Goal: Task Accomplishment & Management: Complete application form

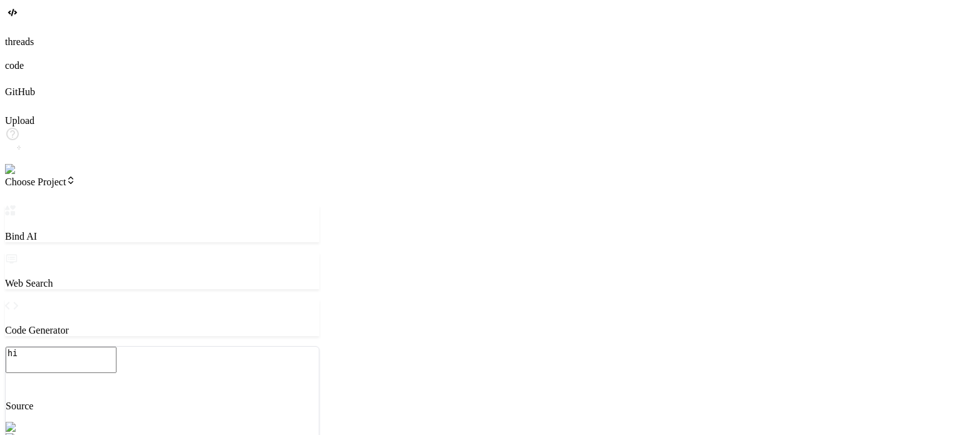
click at [18, 175] on img at bounding box center [22, 169] width 34 height 11
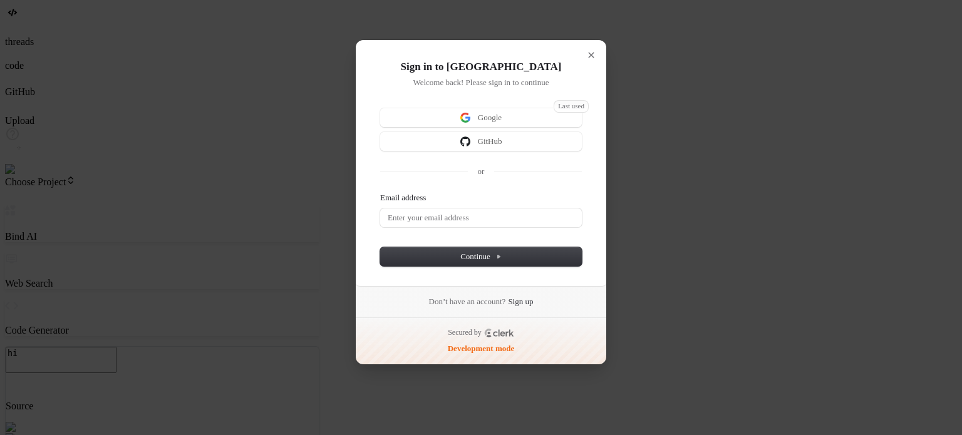
click at [464, 227] on form "Email address Password Continue" at bounding box center [481, 229] width 202 height 74
click at [491, 216] on input "Email address" at bounding box center [481, 218] width 202 height 19
paste input "testbind7"
click at [380, 192] on button "submit" at bounding box center [385, 194] width 10 height 4
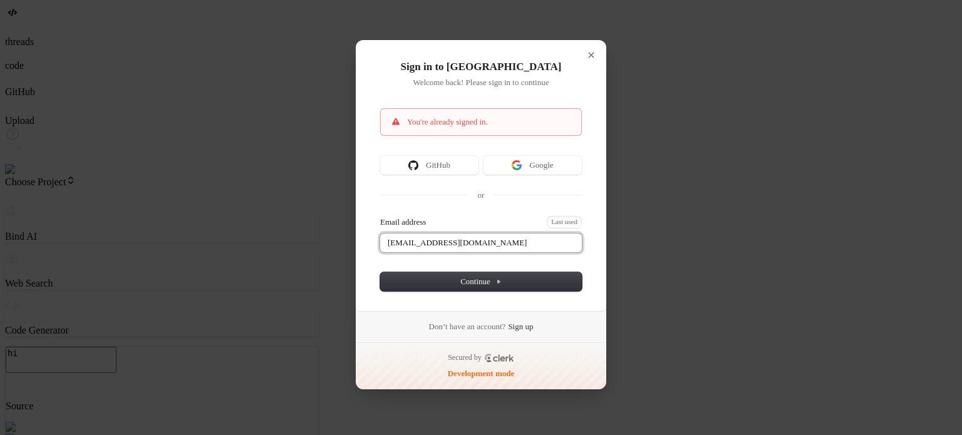
click at [511, 241] on input "[EMAIL_ADDRESS][DOMAIN_NAME]" at bounding box center [481, 243] width 202 height 19
click at [380, 216] on button "submit" at bounding box center [385, 218] width 10 height 4
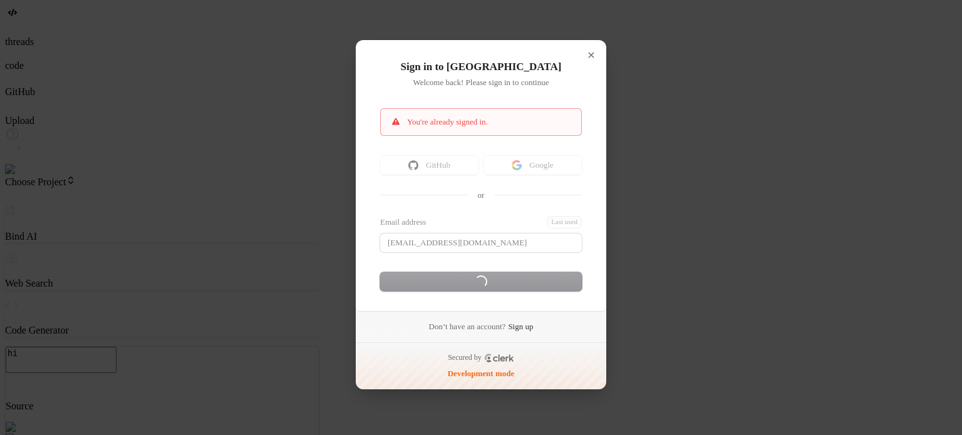
type input "[EMAIL_ADDRESS][DOMAIN_NAME]"
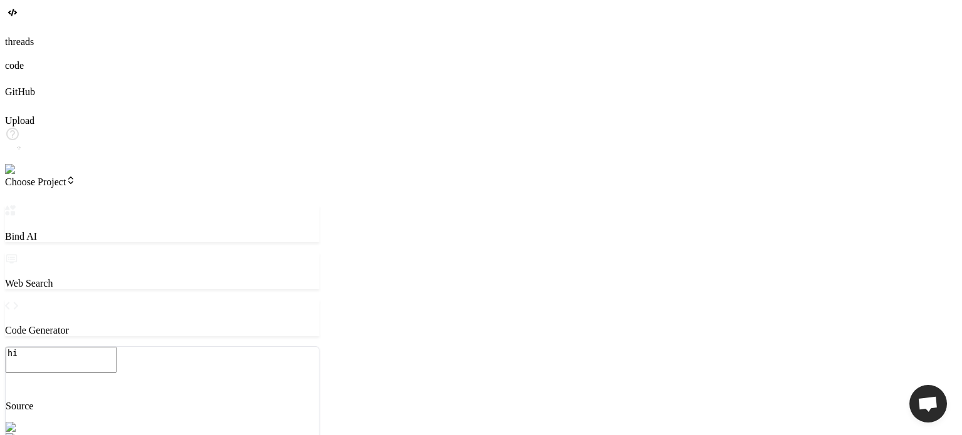
type textarea "x"
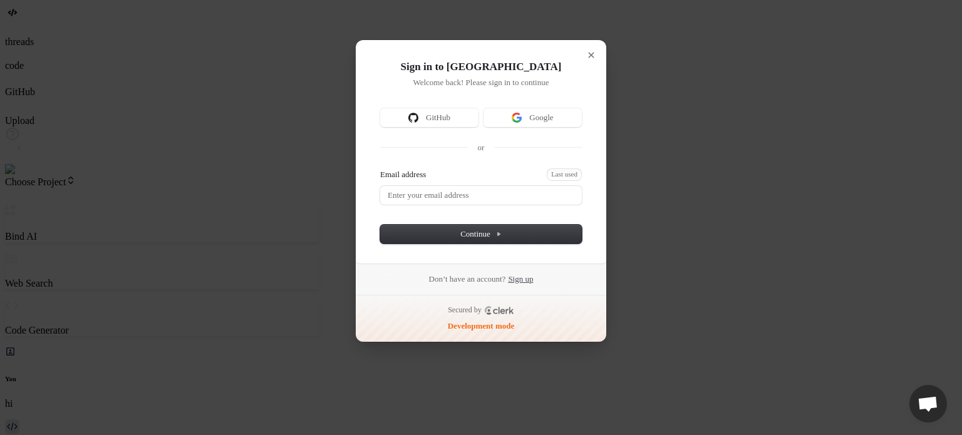
click at [532, 277] on link "Sign up" at bounding box center [520, 279] width 25 height 11
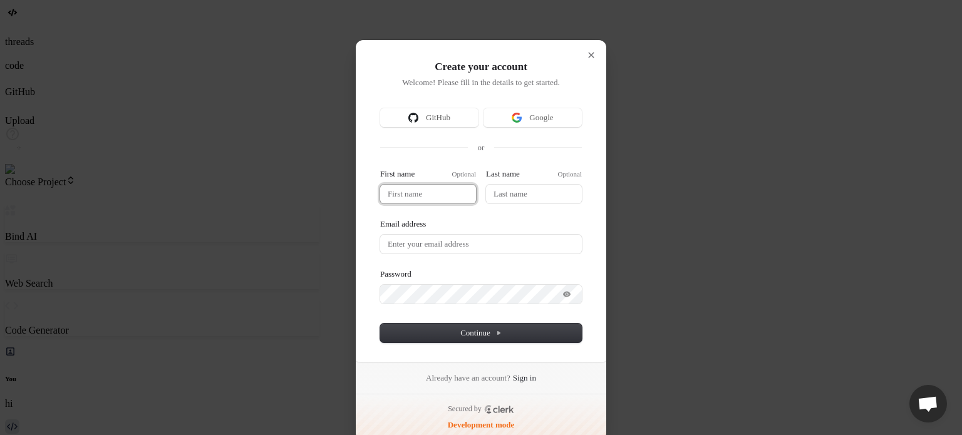
click at [416, 190] on input "First name" at bounding box center [428, 194] width 96 height 19
type input "t"
type input "te"
type input "tes"
type input "test"
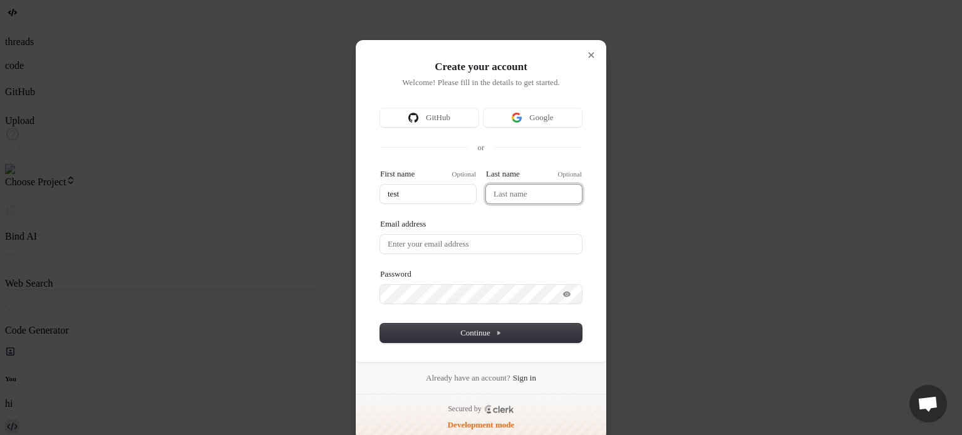
type input "test"
click at [530, 202] on input "Last name" at bounding box center [534, 194] width 96 height 19
type input "test"
type input "b"
type input "test"
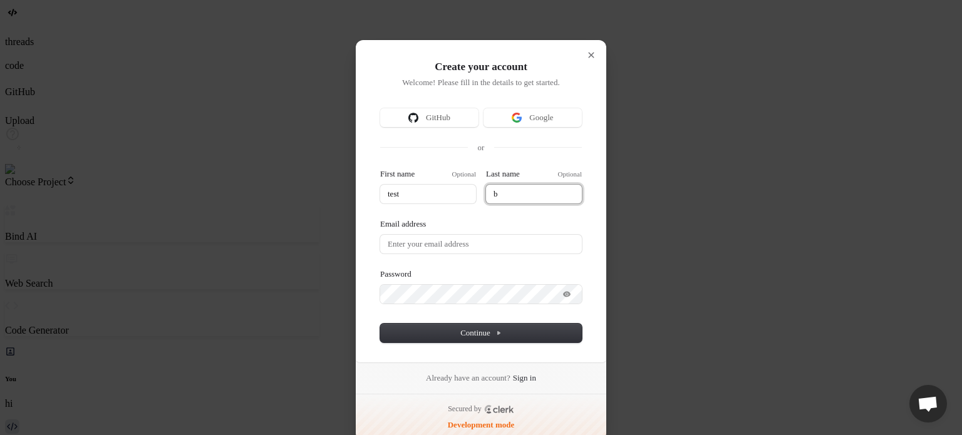
type input "bi"
type input "test"
type input "bin"
type input "test"
type input "bind"
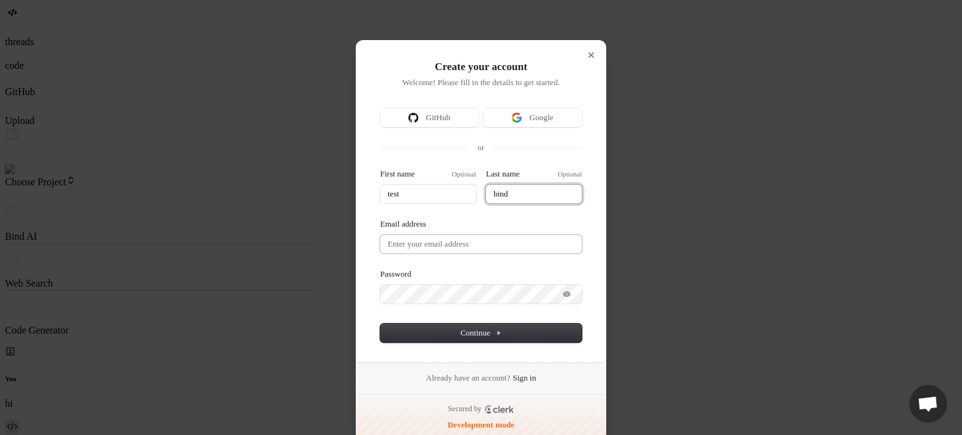
type input "bind"
type input "test"
type input "bind"
click at [435, 250] on input "Email address" at bounding box center [481, 244] width 202 height 19
paste input "testbind7"
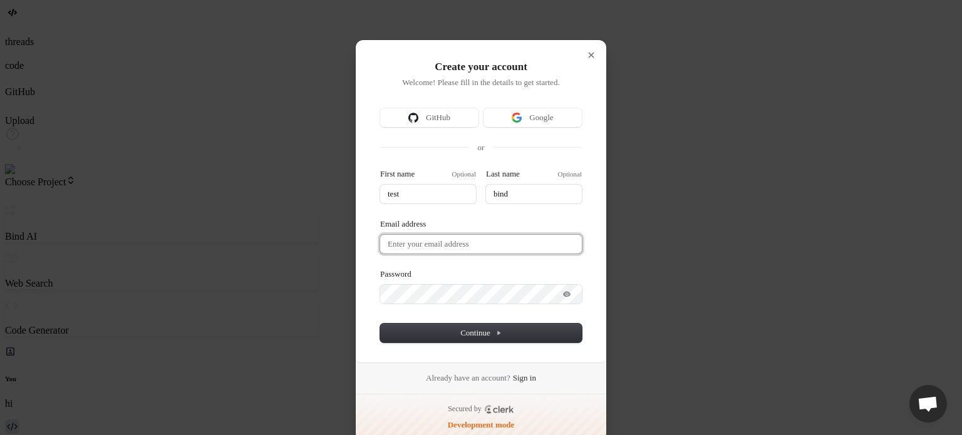
type input "test"
type input "bind"
type input "testbind7"
type input "test"
type input "bind"
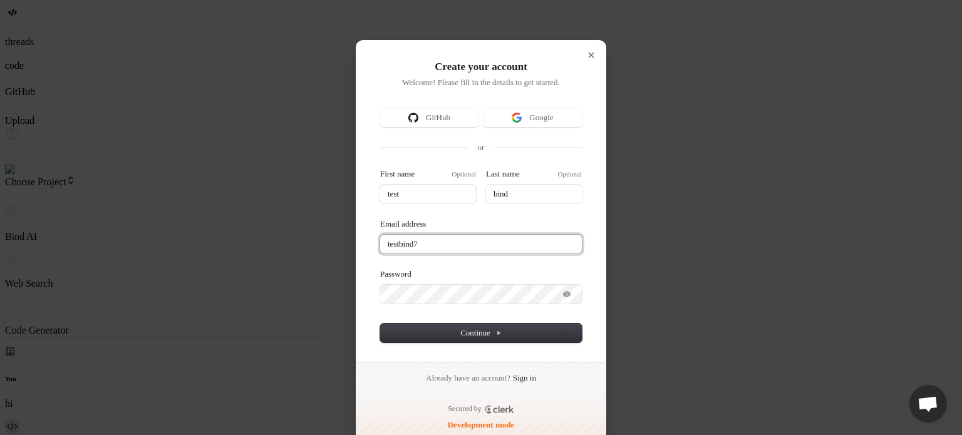
type input "testbind7@"
type input "test"
type input "bind"
type input "testbind7@m"
type input "test"
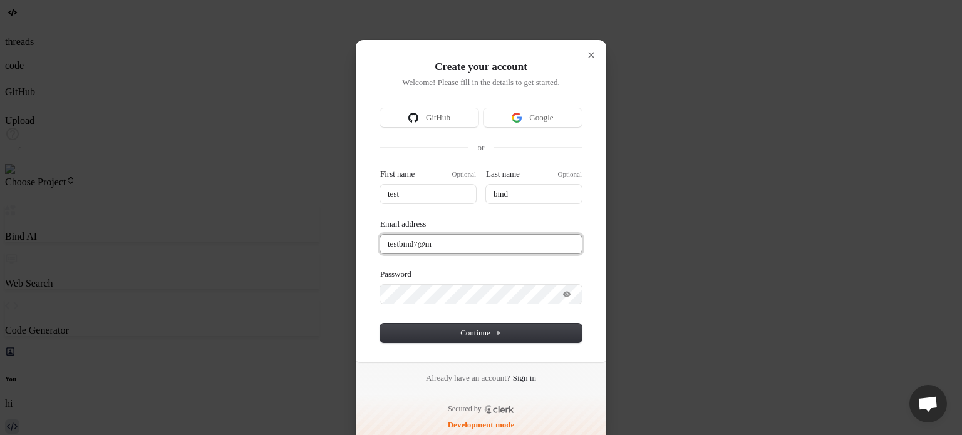
type input "bind"
type input "testbind7@ma"
type input "test"
type input "bind"
type input "testbind7@mai"
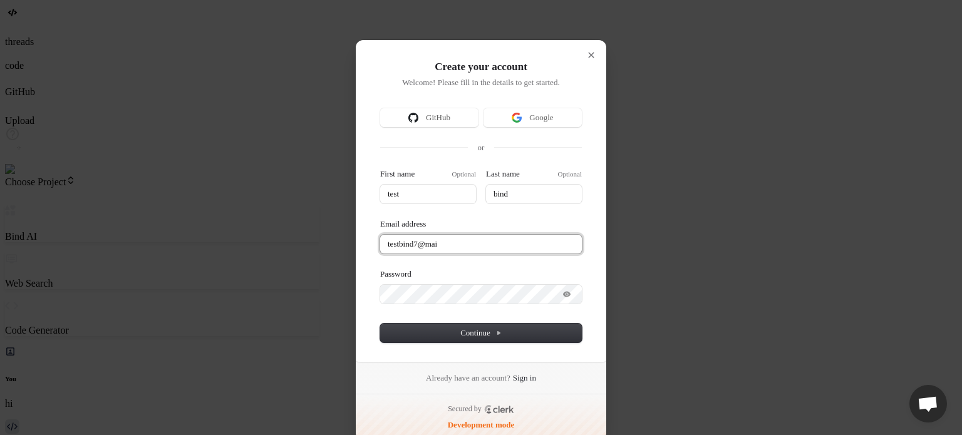
type input "test"
type input "bind"
type input "testbind7@mail"
type input "test"
type input "bind"
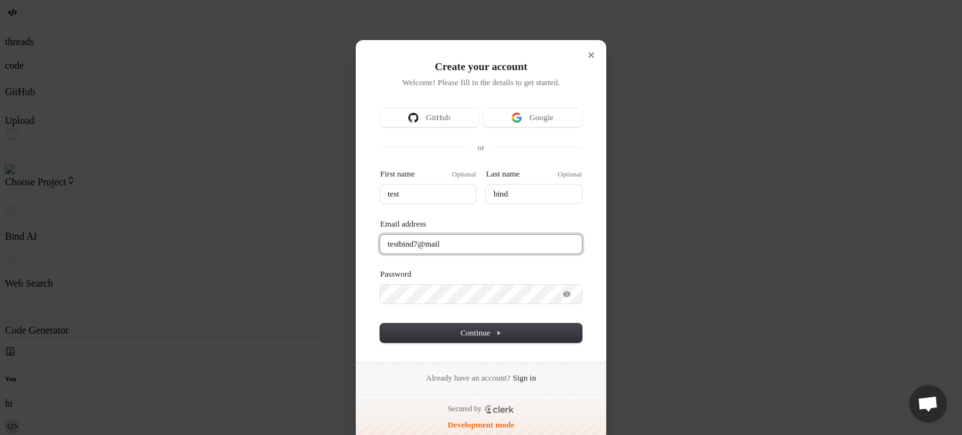
type input "testbind7@maili"
type input "test"
type input "bind"
type input "testbind7@mailin"
type input "test"
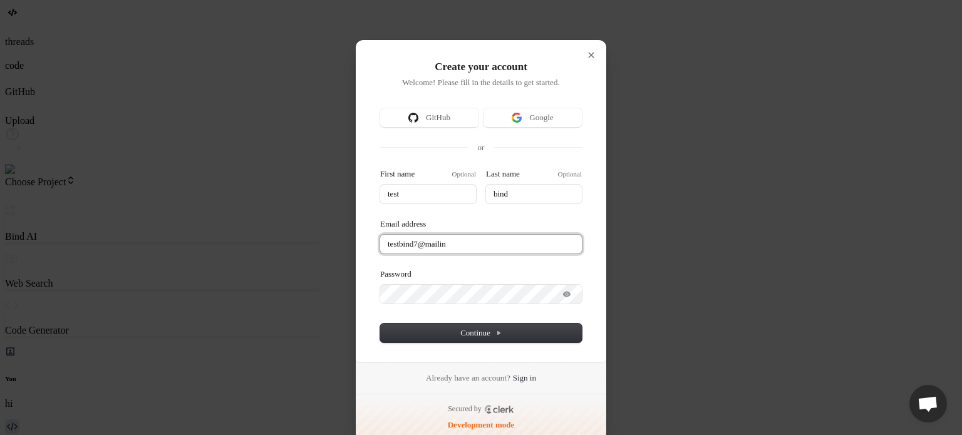
type input "bind"
type input "testbind7@mailina"
type input "test"
type input "bind"
type input "testbind7@mailinat"
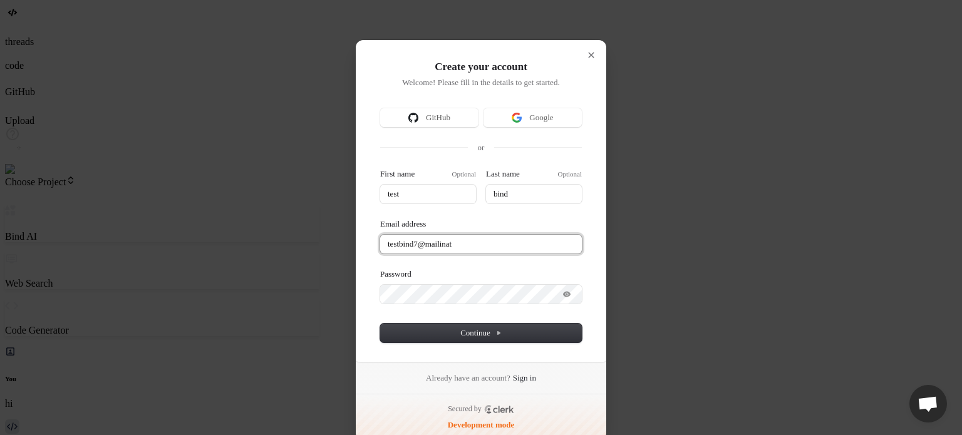
type input "test"
type input "bind"
type input "testbind7@mailinato"
type input "test"
type input "bind"
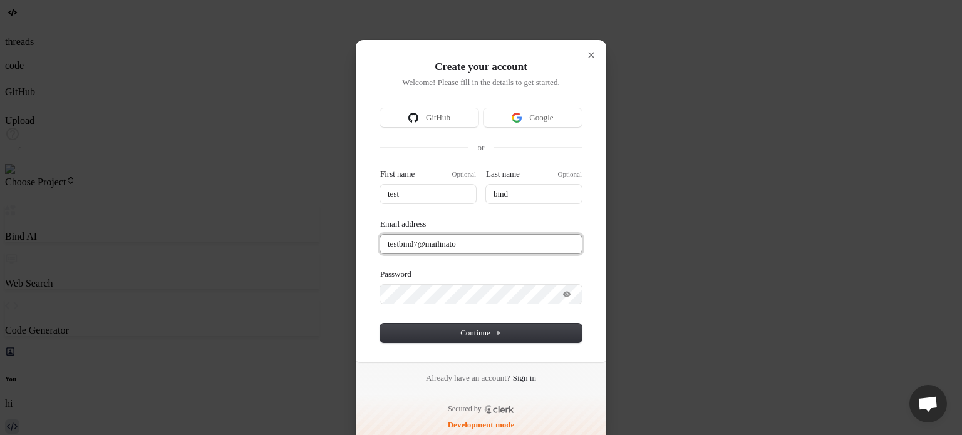
type input "testbind7@mailinator"
type input "test"
type input "bind"
type input "testbind7@mailinator."
type input "test"
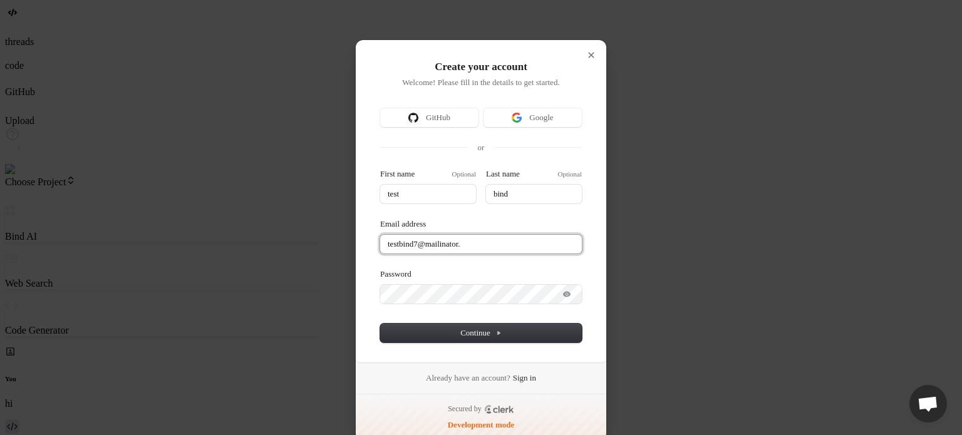
type input "bind"
type input "testbind7@mailinator.co"
type input "test"
type input "bind"
type input "testbind7@mailinator.co"
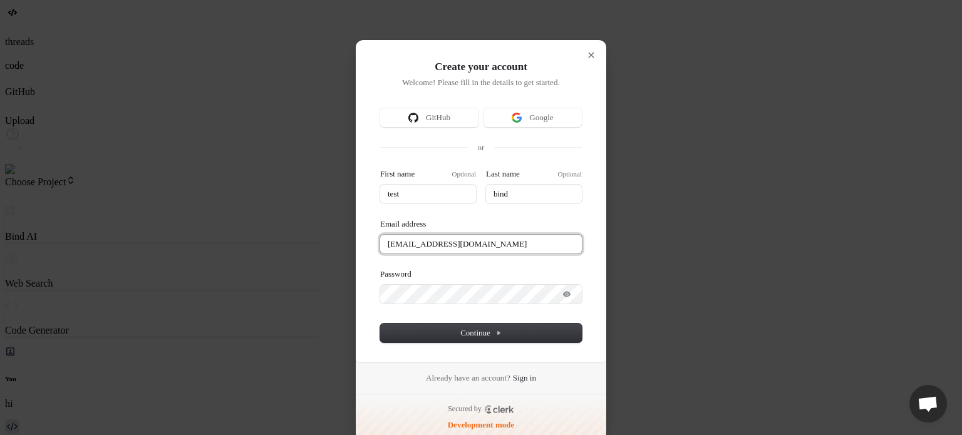
type input "test"
type input "bind"
type input "testbind7@mailinator.com"
type input "test"
type input "bind"
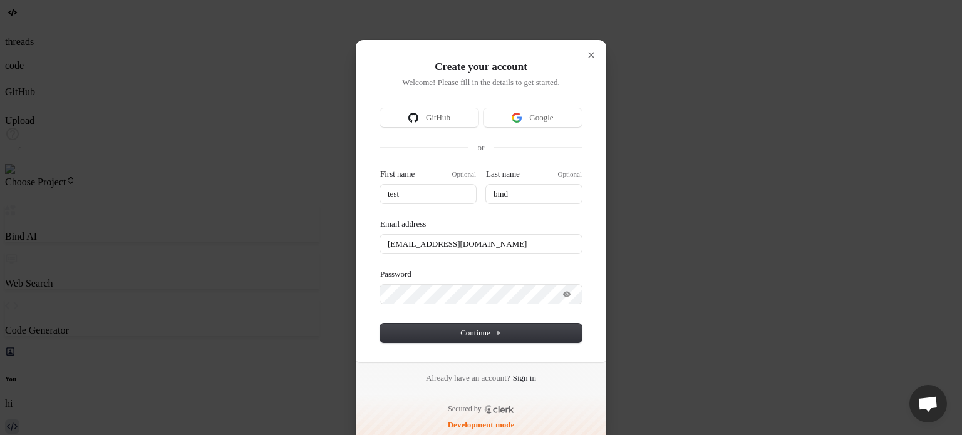
type input "testbind7@mailinator.com"
type input "test"
type input "bind"
type input "testbind7@mailinator.com"
type input "test"
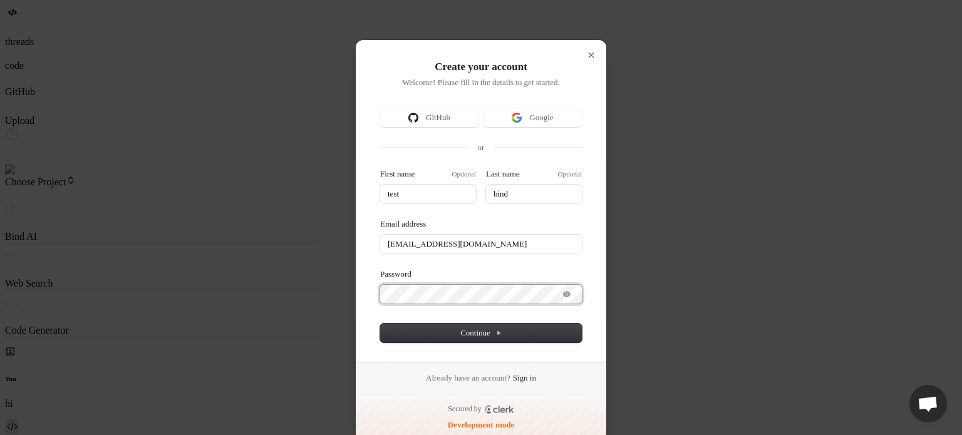
type input "bind"
type input "testbind7@mailinator.com"
type input "test"
type input "bind"
type input "testbind7@mailinator.com"
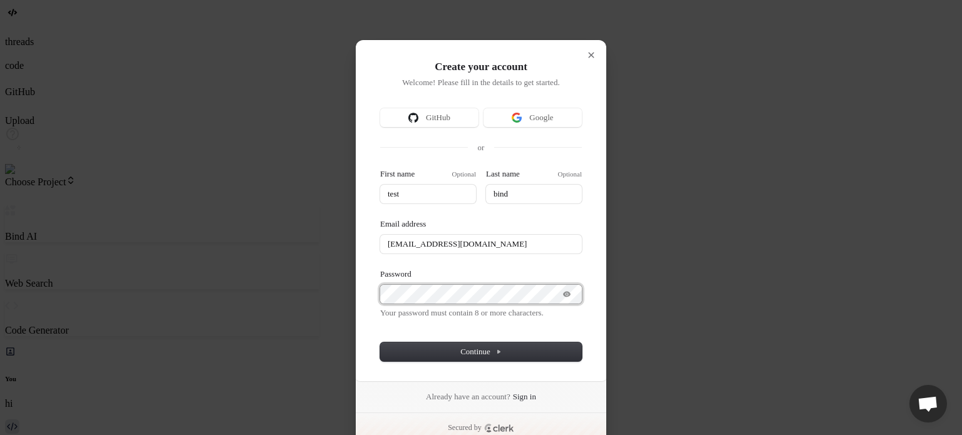
type input "test"
type input "bind"
type input "testbind7@mailinator.com"
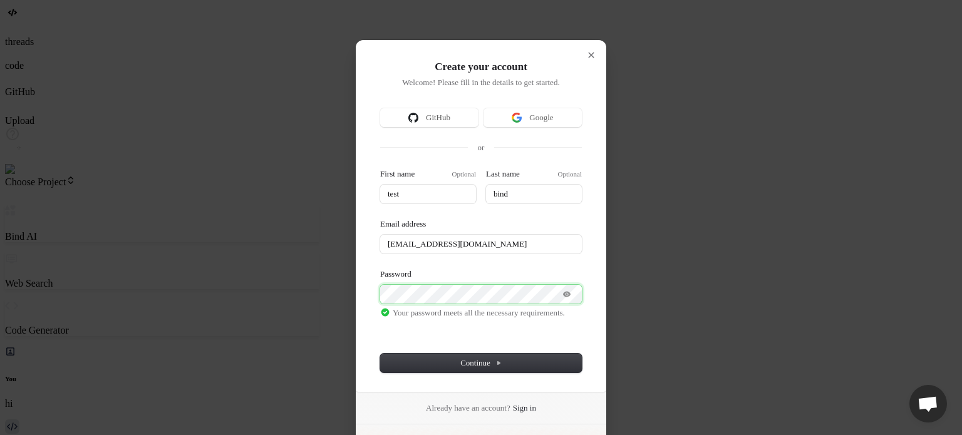
click at [380, 169] on button "submit" at bounding box center [385, 171] width 10 height 4
type input "test"
type input "bind"
type input "testbind7@mailinator.com"
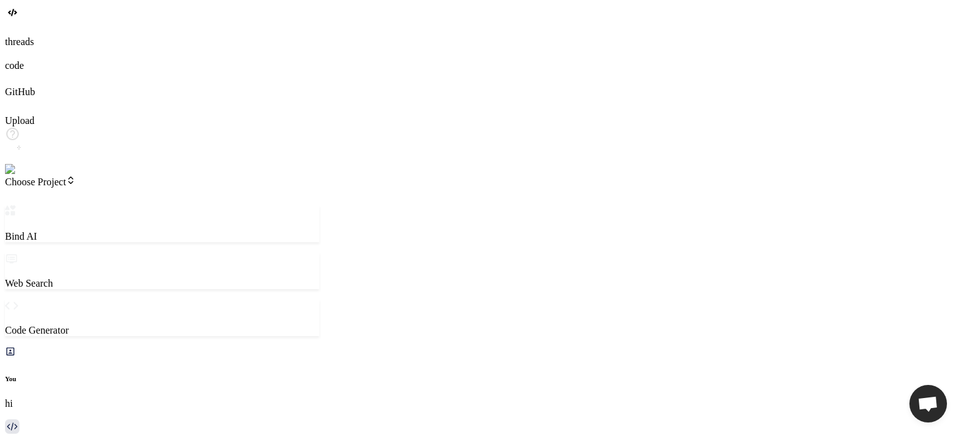
drag, startPoint x: 449, startPoint y: 14, endPoint x: 875, endPoint y: 138, distance: 444.2
click at [20, 175] on img at bounding box center [22, 169] width 34 height 11
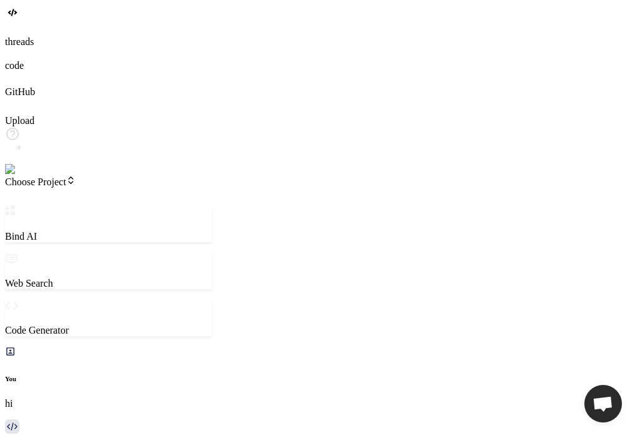
type textarea "x"
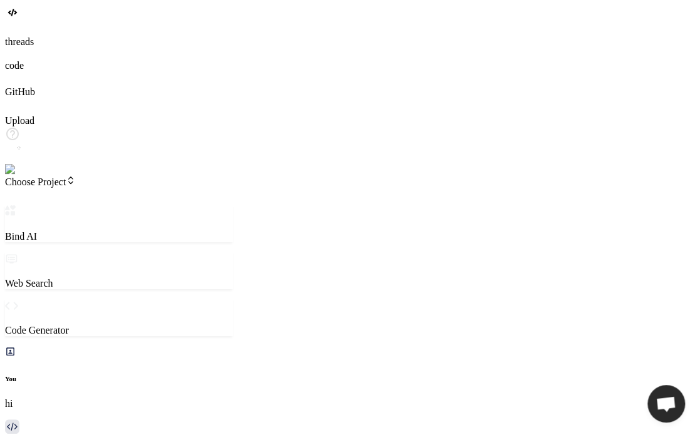
click at [18, 175] on img at bounding box center [22, 169] width 34 height 11
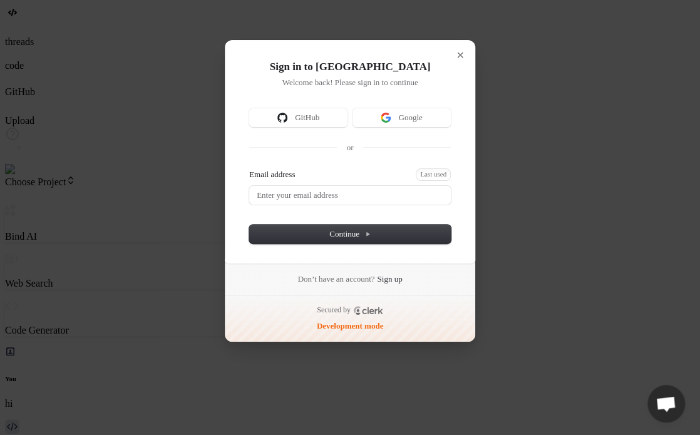
type textarea "x"
click at [402, 276] on link "Sign up" at bounding box center [389, 279] width 25 height 11
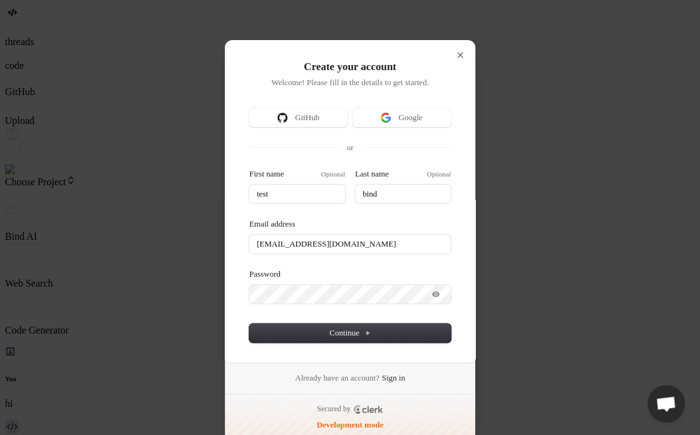
type input "test"
type input "bind"
type input "testbind7@mailinator.com"
type input "test"
type input "bind"
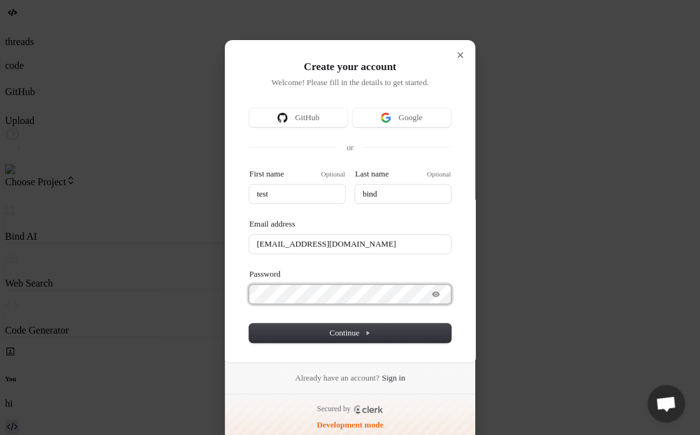
type input "testbind7@mailinator.com"
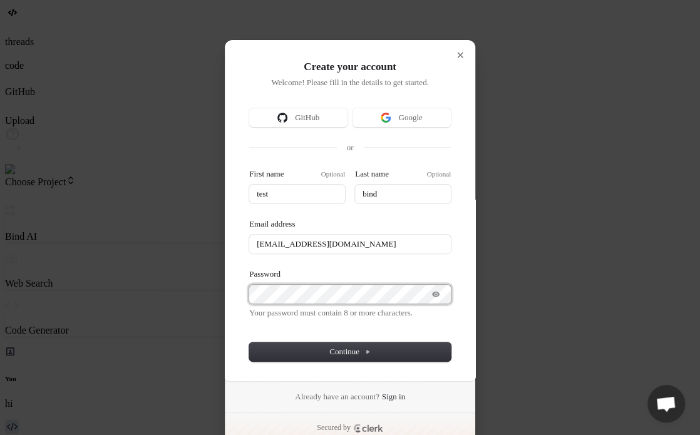
type input "test"
type input "bind"
type input "testbind7@mailinator.com"
type input "test"
type input "bind"
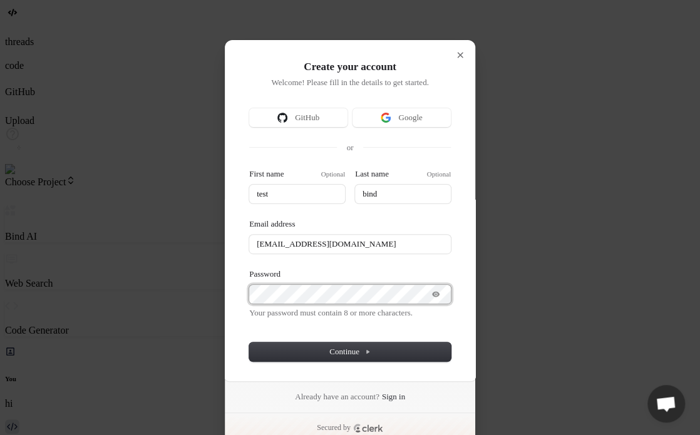
type input "testbind7@mailinator.com"
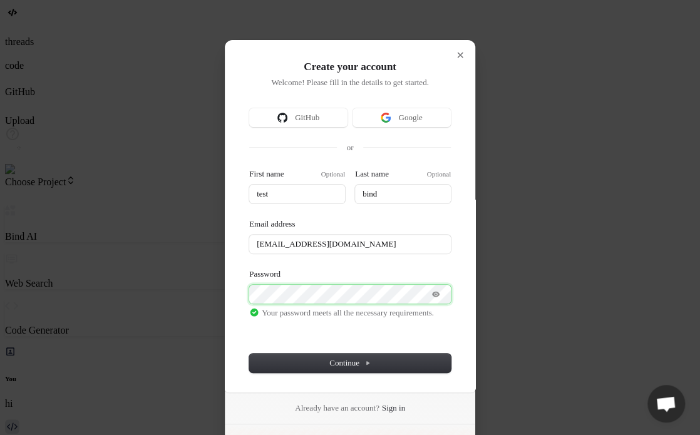
click at [249, 169] on button "submit" at bounding box center [254, 171] width 10 height 4
type input "test"
type input "bind"
type input "testbind7@mailinator.com"
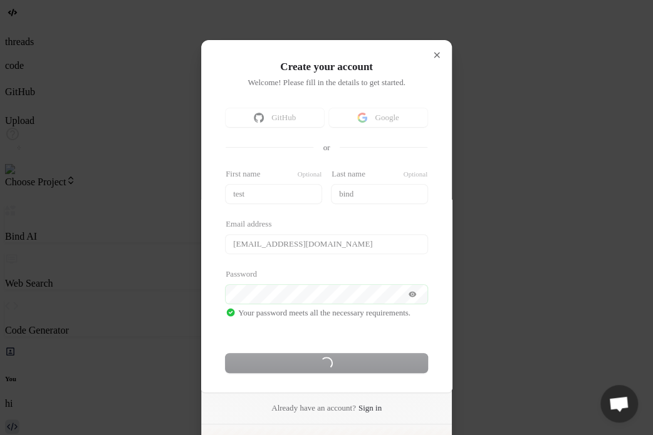
type textarea "x"
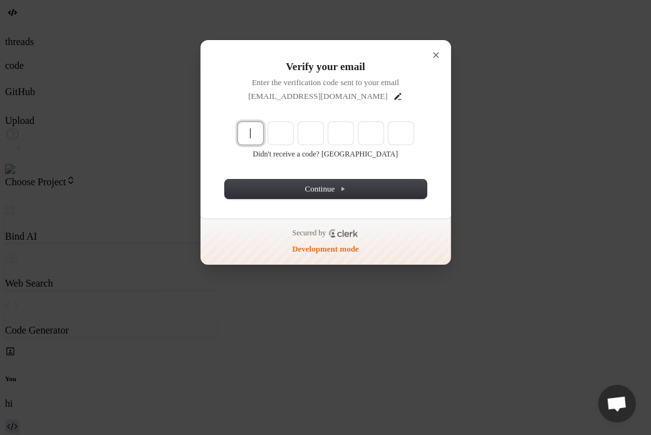
click at [303, 131] on input "Enter verification code" at bounding box center [339, 134] width 203 height 24
click at [251, 129] on input "Enter verification code" at bounding box center [339, 134] width 203 height 24
paste input "813090"
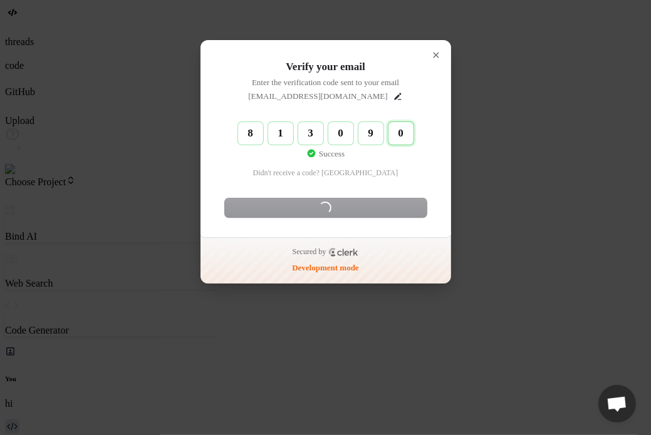
type input "813090"
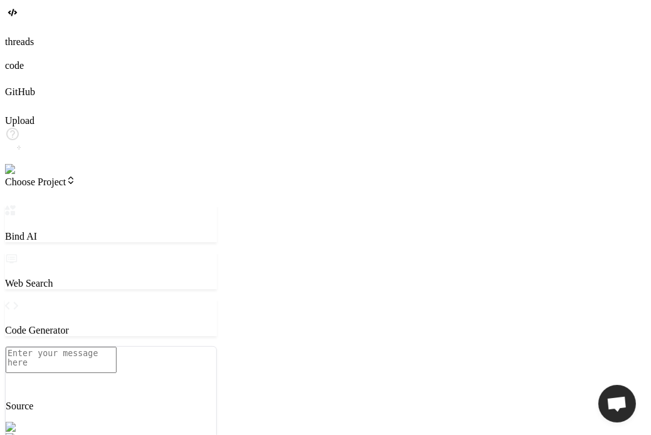
scroll to position [12, 0]
click at [18, 84] on icon at bounding box center [11, 77] width 13 height 13
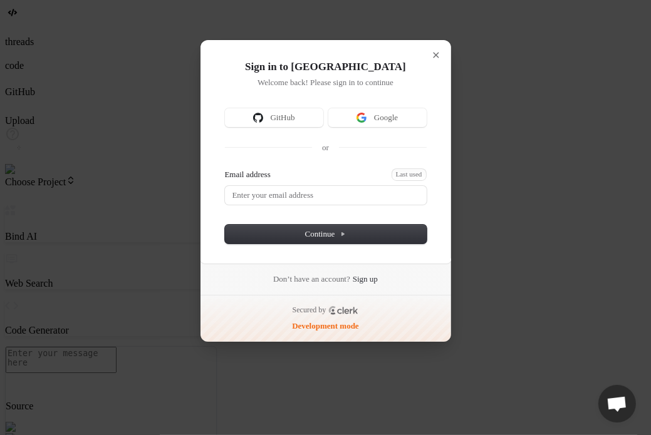
type textarea "x"
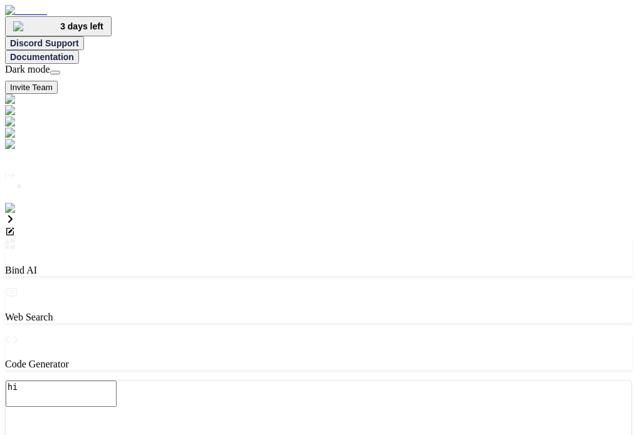
click at [23, 214] on img at bounding box center [25, 208] width 41 height 11
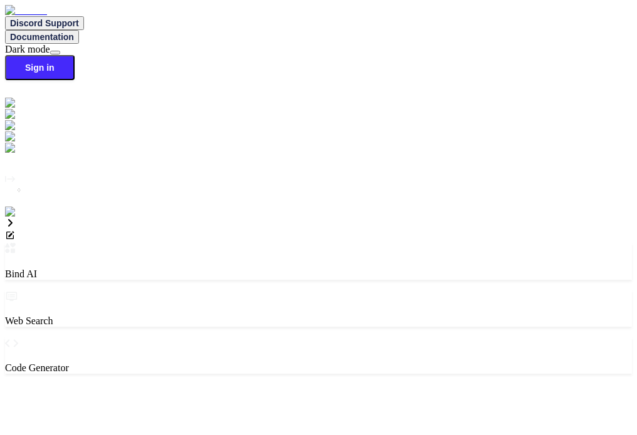
type textarea "x"
click at [17, 218] on img at bounding box center [22, 212] width 34 height 11
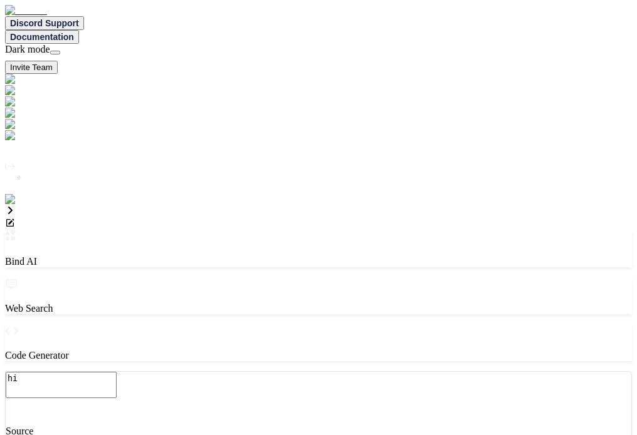
click at [14, 206] on img at bounding box center [25, 199] width 41 height 11
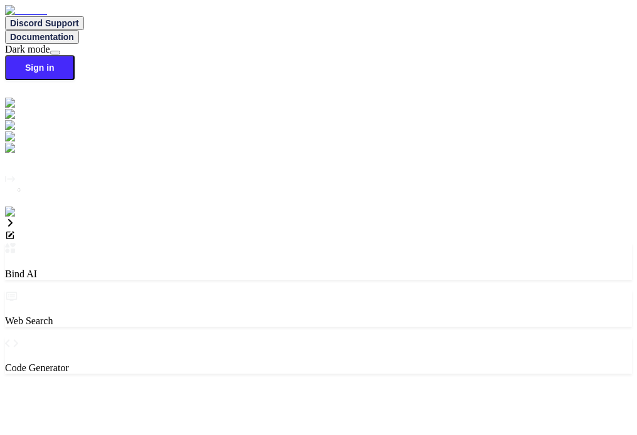
type textarea "x"
click at [18, 218] on img at bounding box center [22, 212] width 34 height 11
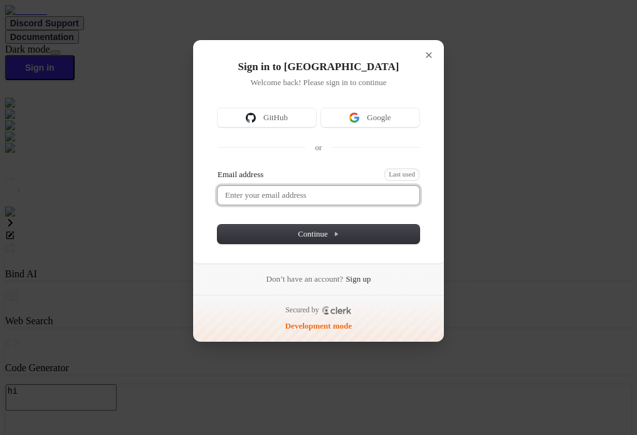
click at [320, 195] on input "Email address" at bounding box center [318, 195] width 202 height 19
click at [217, 169] on button "submit" at bounding box center [222, 171] width 10 height 4
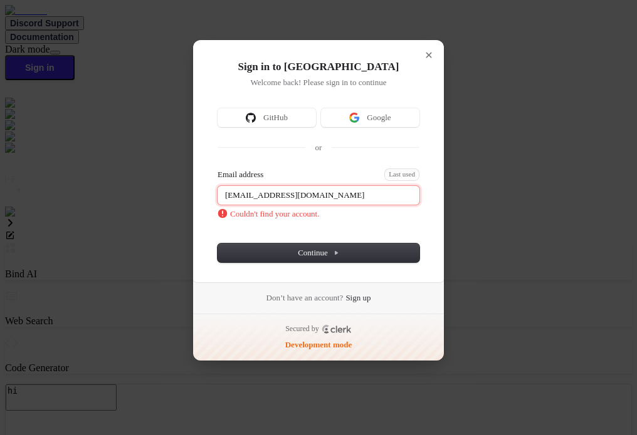
click at [303, 190] on input "[EMAIL_ADDRESS][DOMAIN_NAME]" at bounding box center [318, 195] width 202 height 19
click at [217, 169] on button "submit" at bounding box center [222, 171] width 10 height 4
type input "[EMAIL_ADDRESS][DOMAIN_NAME]"
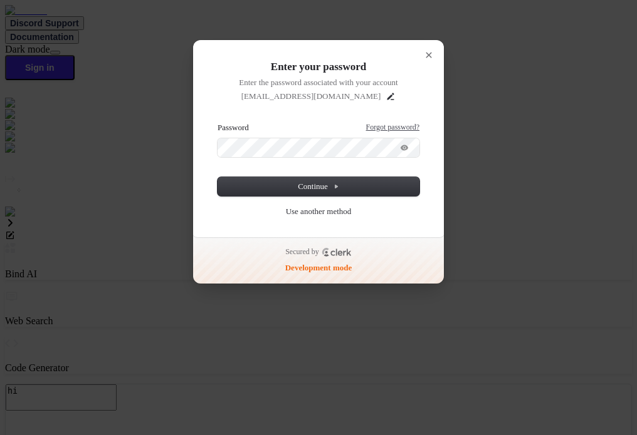
click at [393, 129] on link "Forgot password?" at bounding box center [392, 128] width 53 height 10
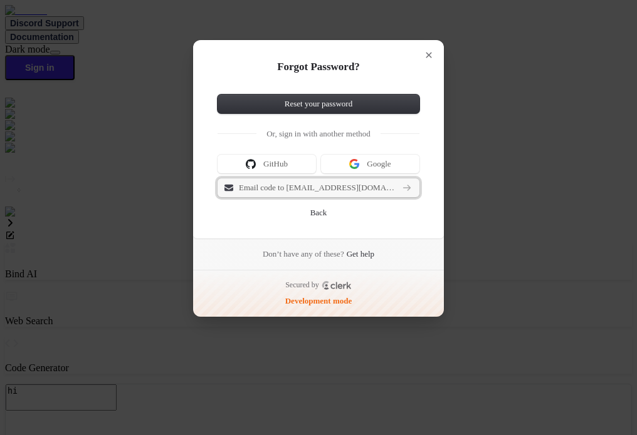
click at [296, 182] on span "Email code to testbind7@mailinator.com" at bounding box center [318, 187] width 158 height 11
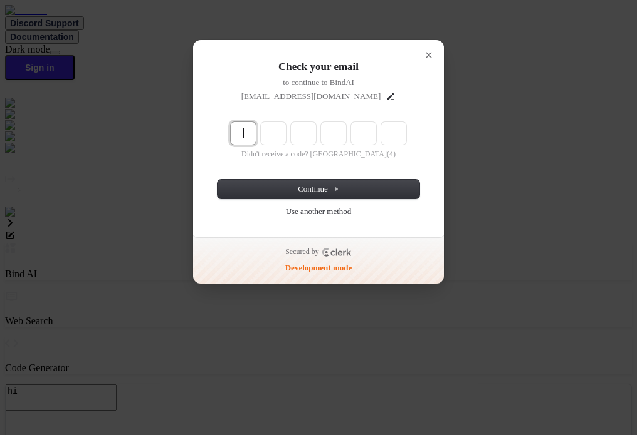
click at [236, 125] on input "Enter verification code" at bounding box center [332, 134] width 203 height 24
paste input "173982"
type input "173982"
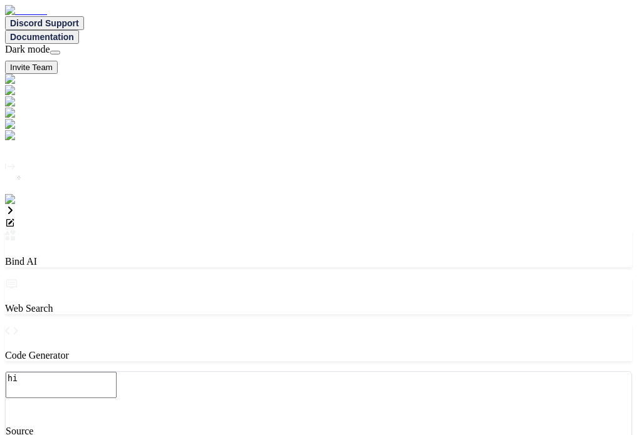
click at [21, 119] on img at bounding box center [33, 113] width 56 height 11
type textarea "x"
